Goal: Find specific page/section: Find specific page/section

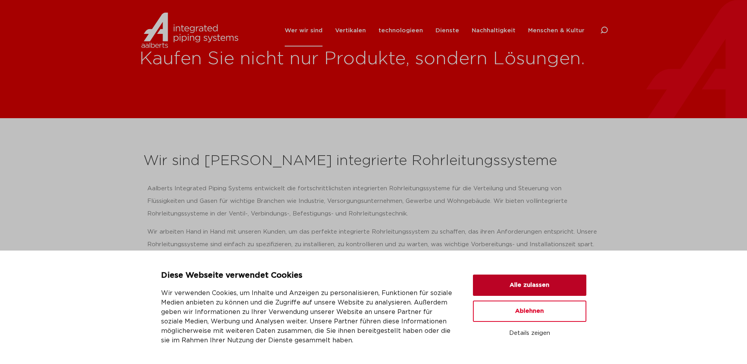
click at [508, 288] on button "Alle zulassen" at bounding box center [529, 284] width 113 height 21
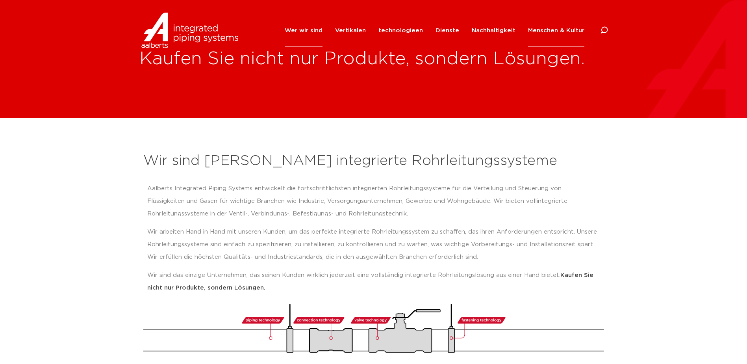
click at [548, 41] on link "Menschen & Kultur" at bounding box center [556, 31] width 56 height 32
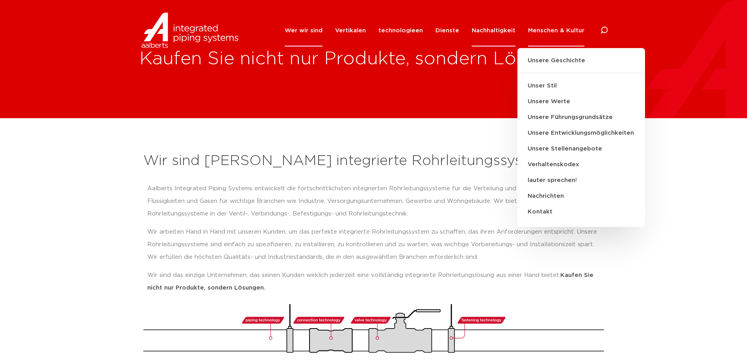
click at [490, 28] on font "Nachhaltigkeit" at bounding box center [493, 31] width 44 height 6
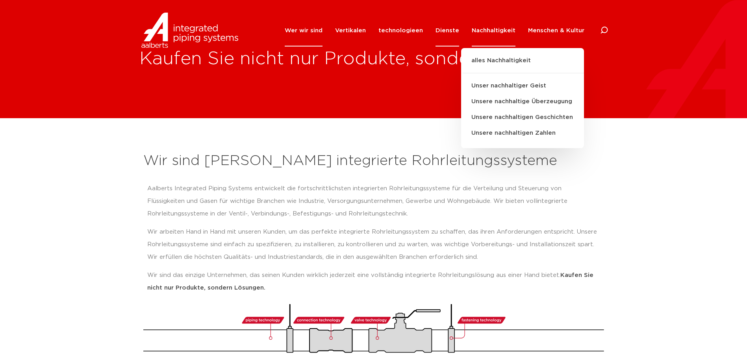
click at [453, 26] on link "Dienste" at bounding box center [447, 31] width 24 height 32
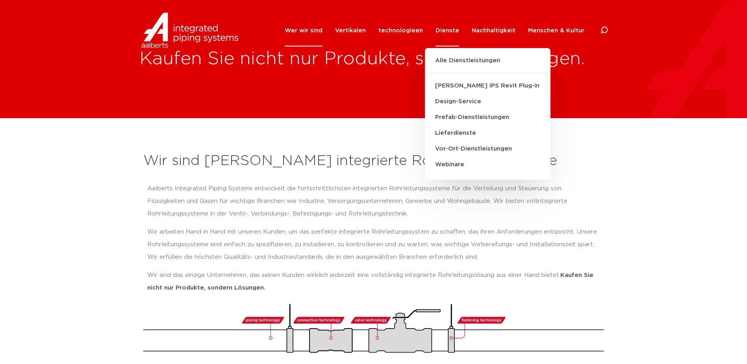
click at [319, 30] on font "Wer wir sind" at bounding box center [304, 31] width 38 height 6
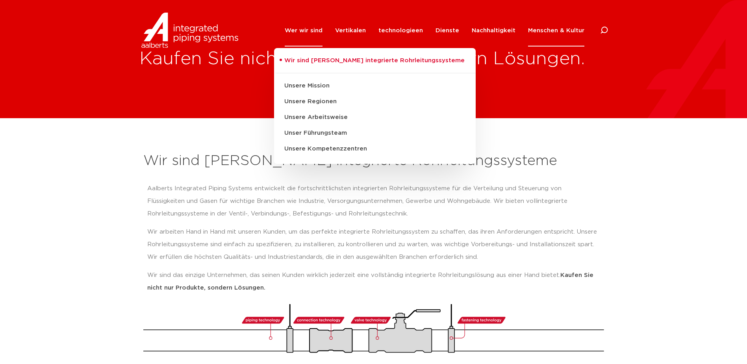
click at [548, 33] on font "Menschen & Kultur" at bounding box center [556, 31] width 56 height 6
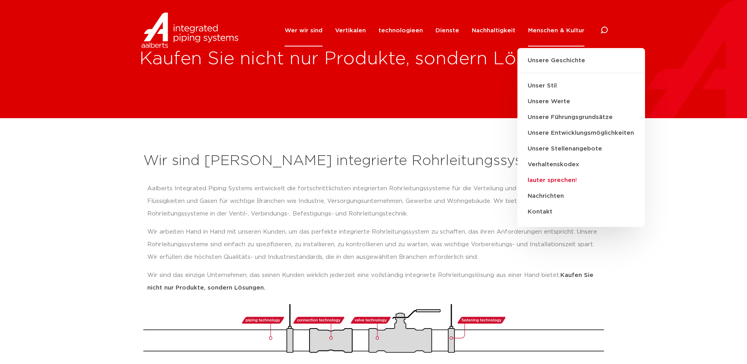
click at [564, 178] on link "lauter sprechen!" at bounding box center [581, 180] width 128 height 16
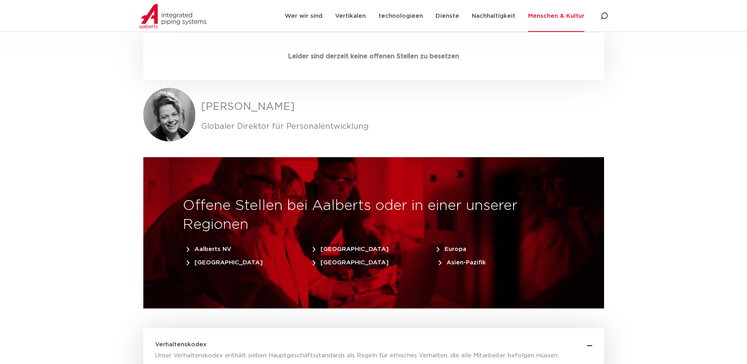
scroll to position [2440, 0]
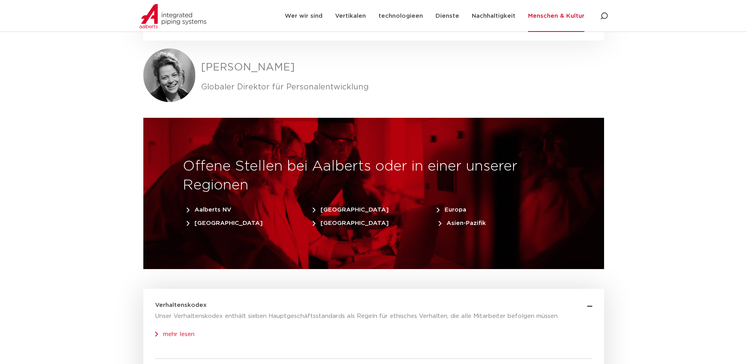
click at [458, 207] on span "Europa" at bounding box center [451, 210] width 30 height 6
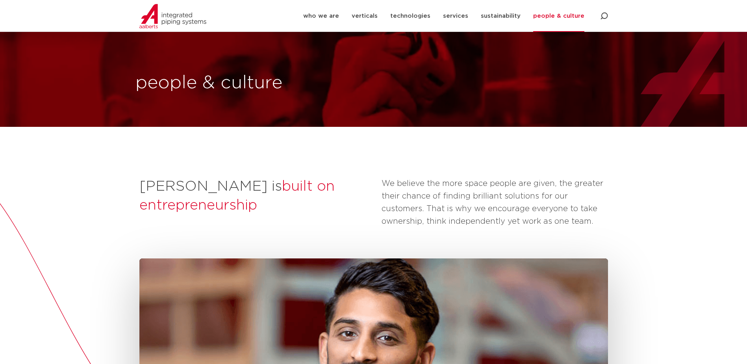
scroll to position [2440, 0]
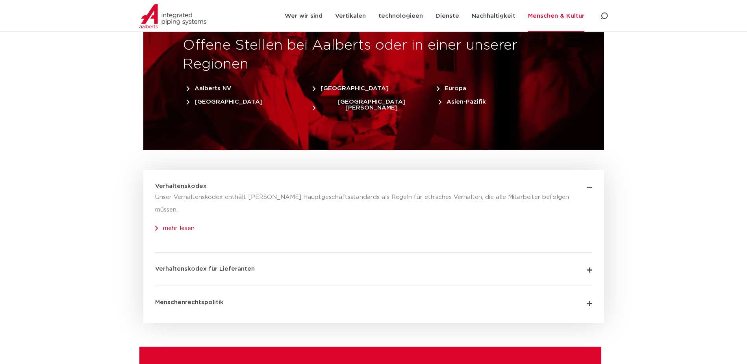
click at [449, 85] on span "Europa" at bounding box center [451, 88] width 30 height 6
